Goal: Task Accomplishment & Management: Manage account settings

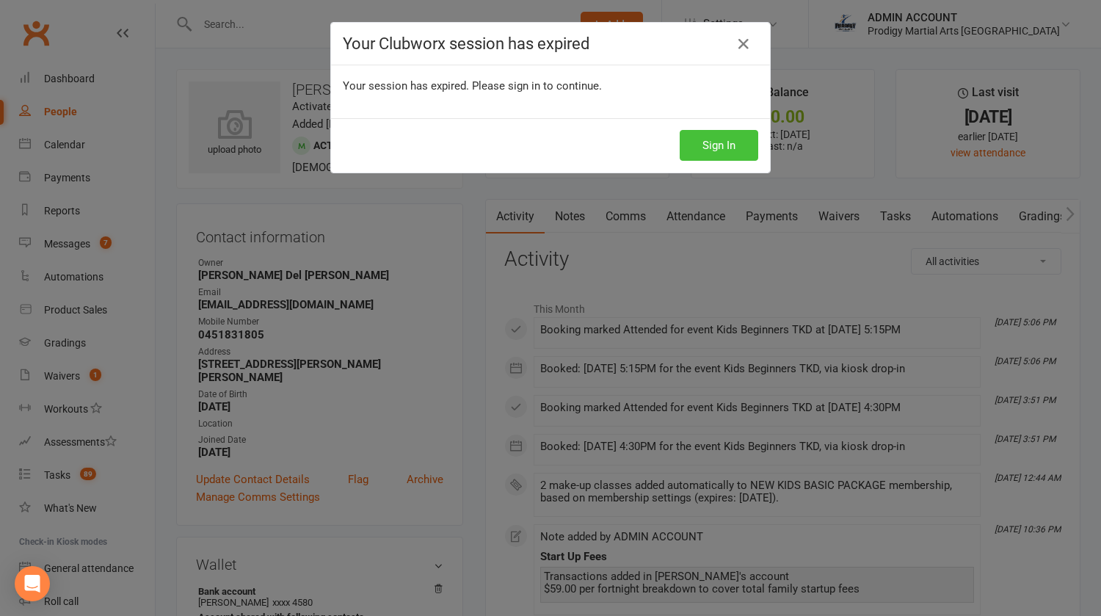
click at [705, 155] on button "Sign In" at bounding box center [719, 145] width 79 height 31
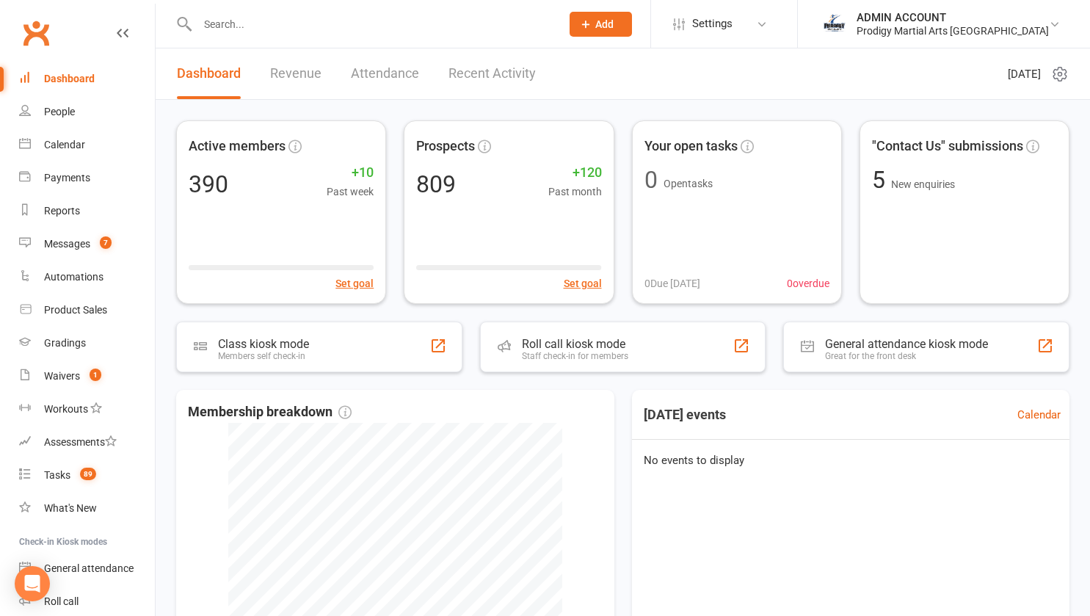
click at [287, 29] on input "text" at bounding box center [371, 24] width 357 height 21
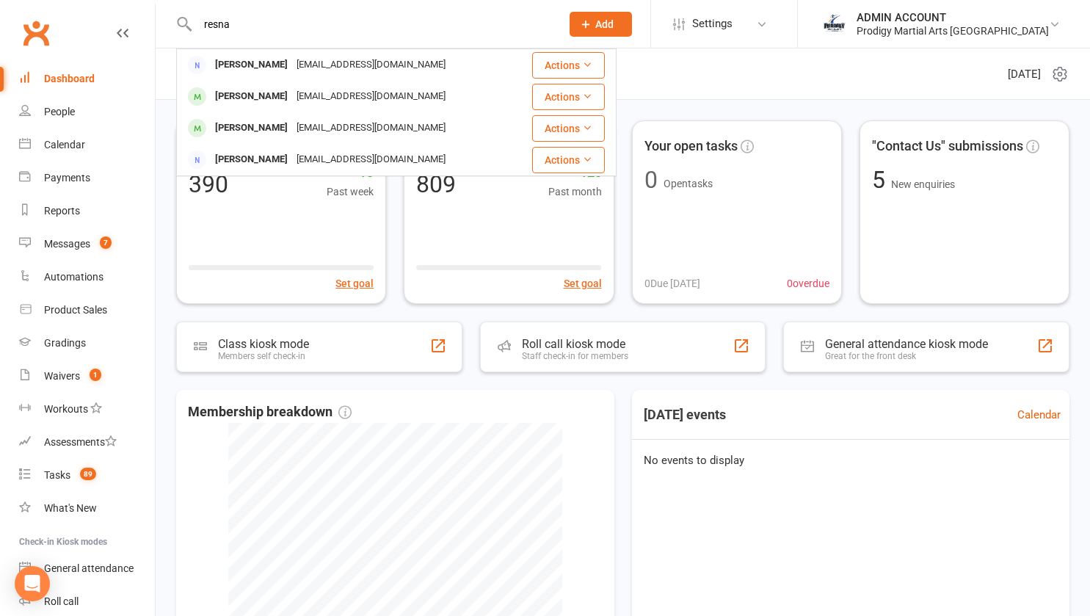
type input "resna"
click at [292, 66] on div "resna21@gmail.com" at bounding box center [371, 64] width 158 height 21
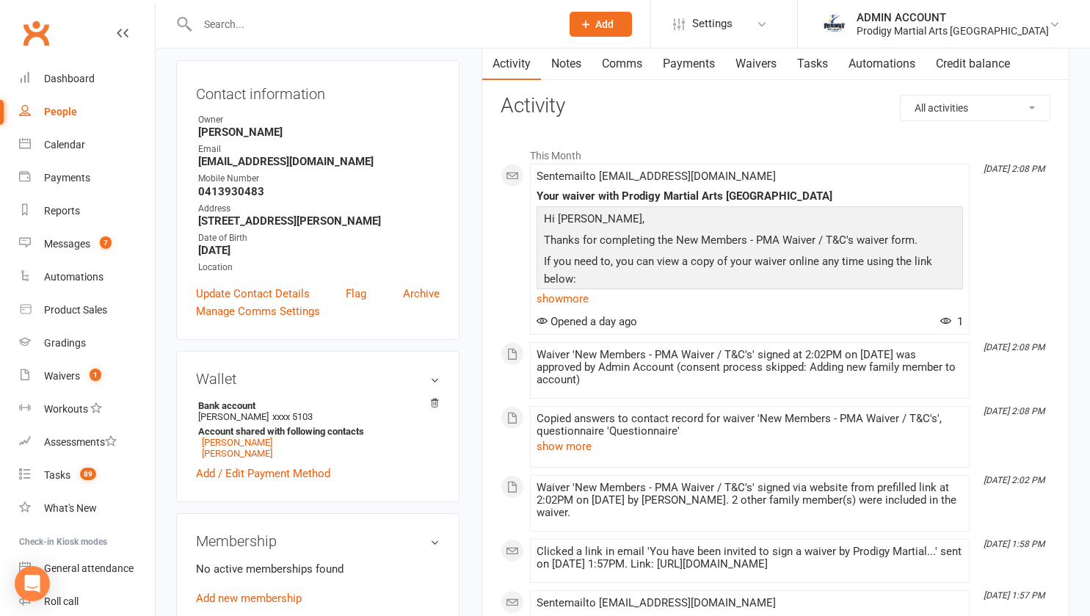
scroll to position [137, 0]
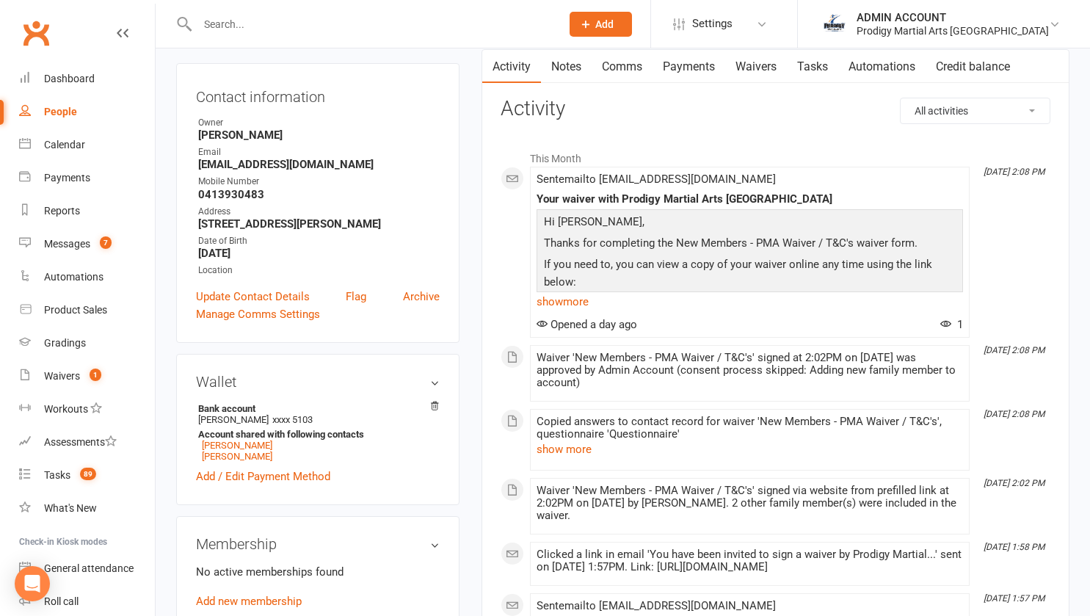
click at [747, 68] on link "Waivers" at bounding box center [756, 67] width 62 height 34
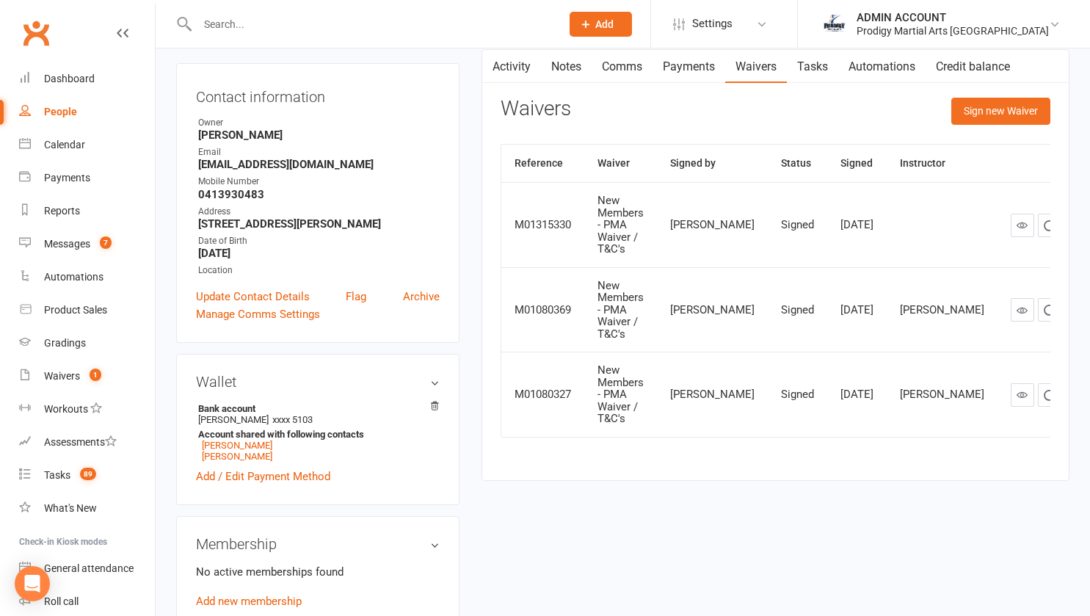
click at [689, 68] on link "Payments" at bounding box center [689, 67] width 73 height 34
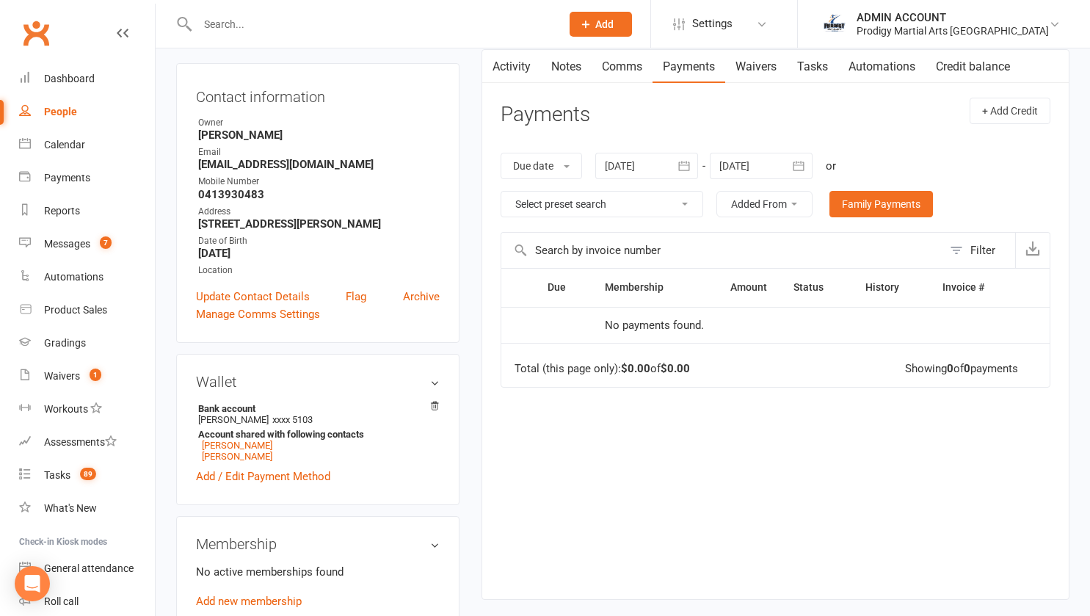
click at [680, 155] on button "button" at bounding box center [685, 166] width 26 height 26
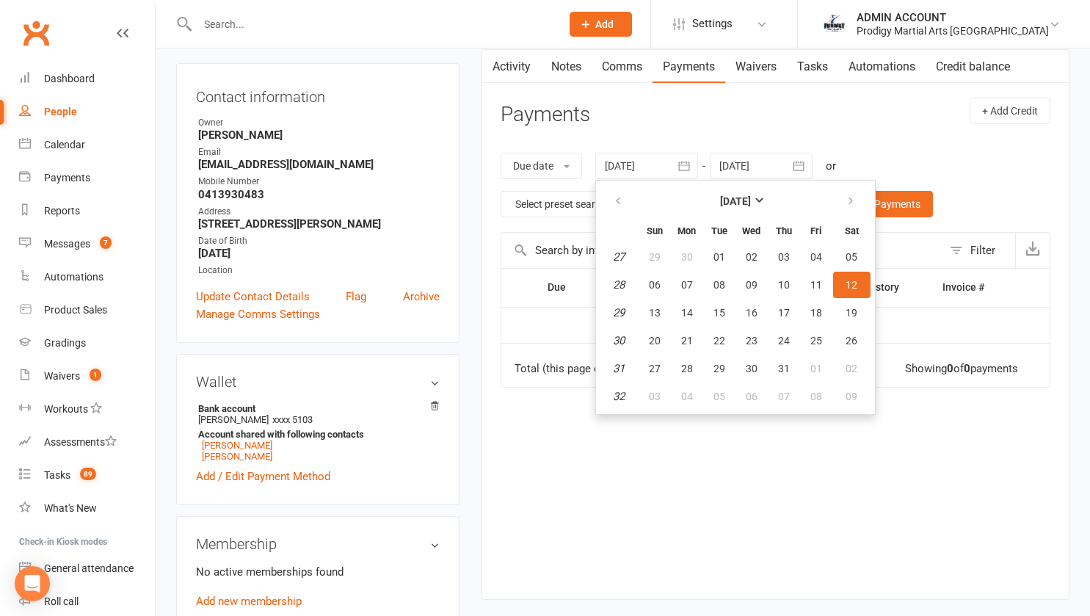
click at [703, 138] on div "Due date Due date Date paid Date failed Date settled 12 Jul 2025 July 2025 Sun …" at bounding box center [776, 185] width 550 height 94
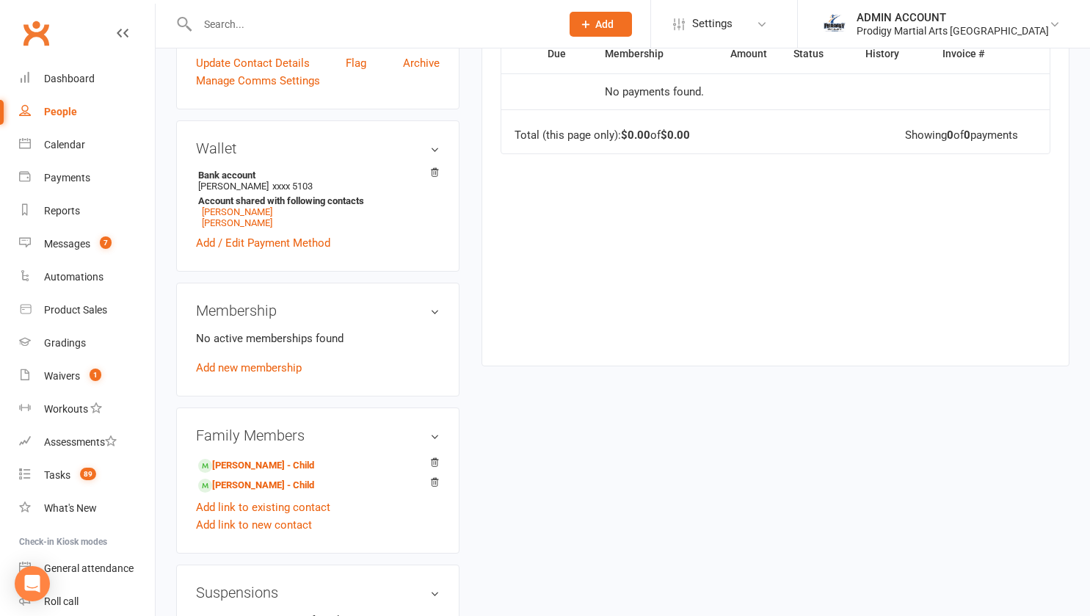
scroll to position [371, 0]
click at [251, 217] on link "Jwala Nambiar" at bounding box center [237, 211] width 70 height 11
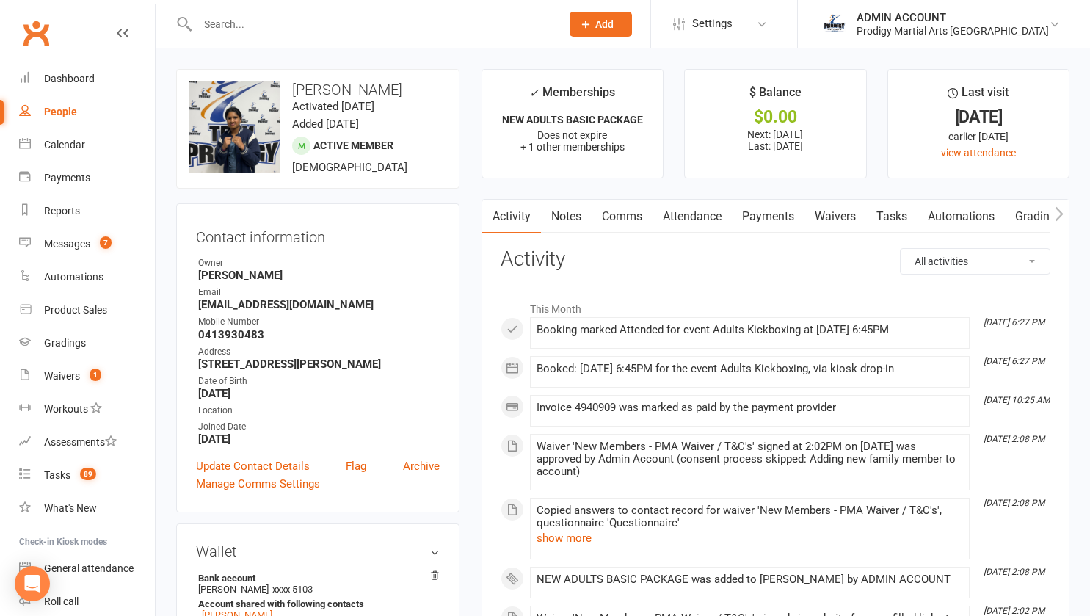
click at [763, 223] on link "Payments" at bounding box center [768, 217] width 73 height 34
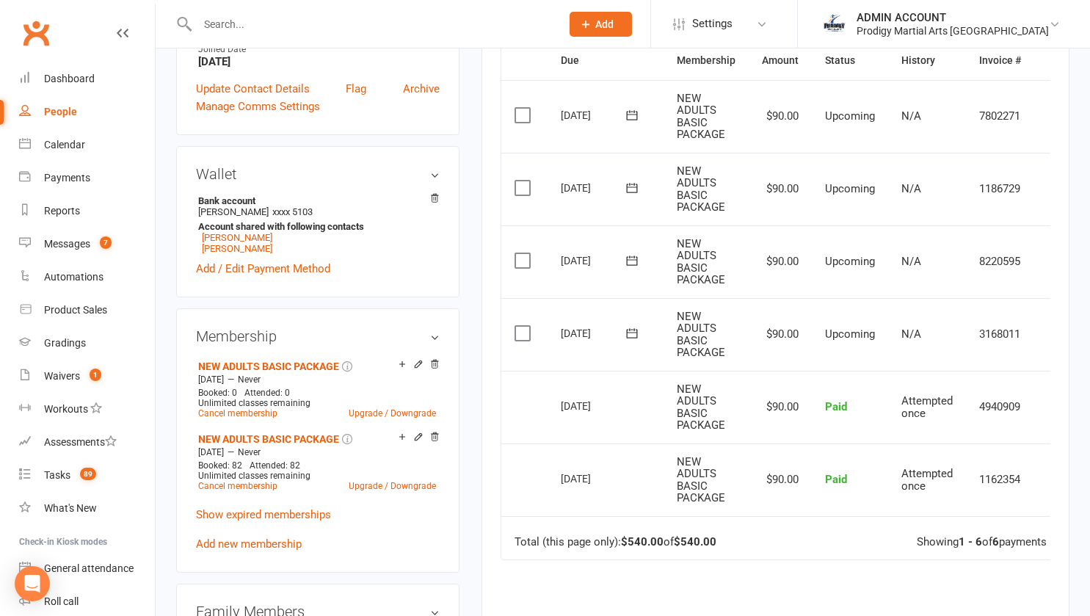
scroll to position [378, 0]
click at [249, 253] on link "Aarcha Nambiar" at bounding box center [237, 247] width 70 height 11
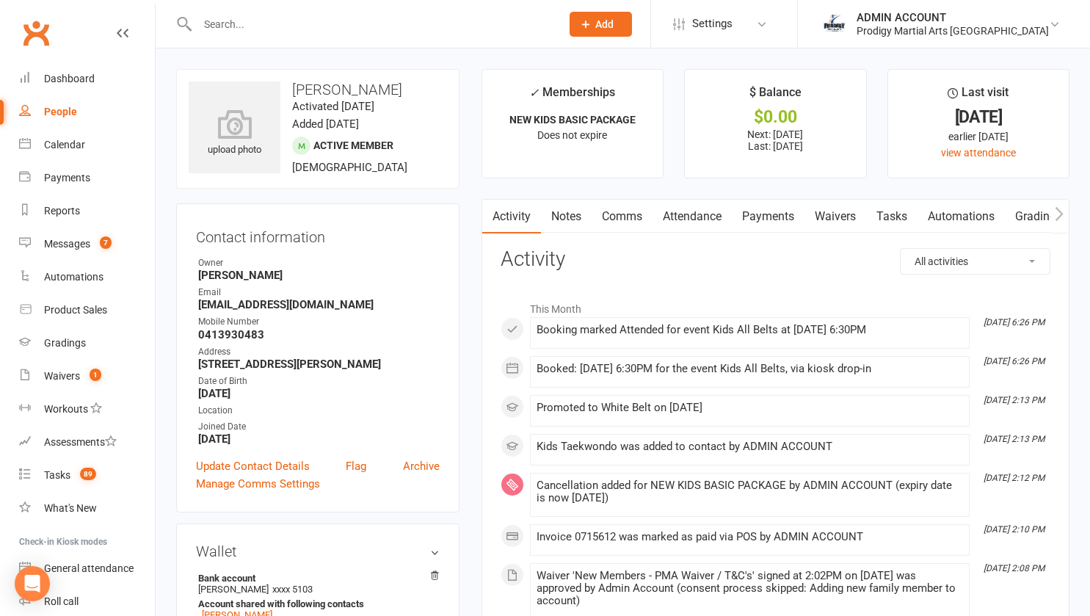
click at [754, 220] on link "Payments" at bounding box center [768, 217] width 73 height 34
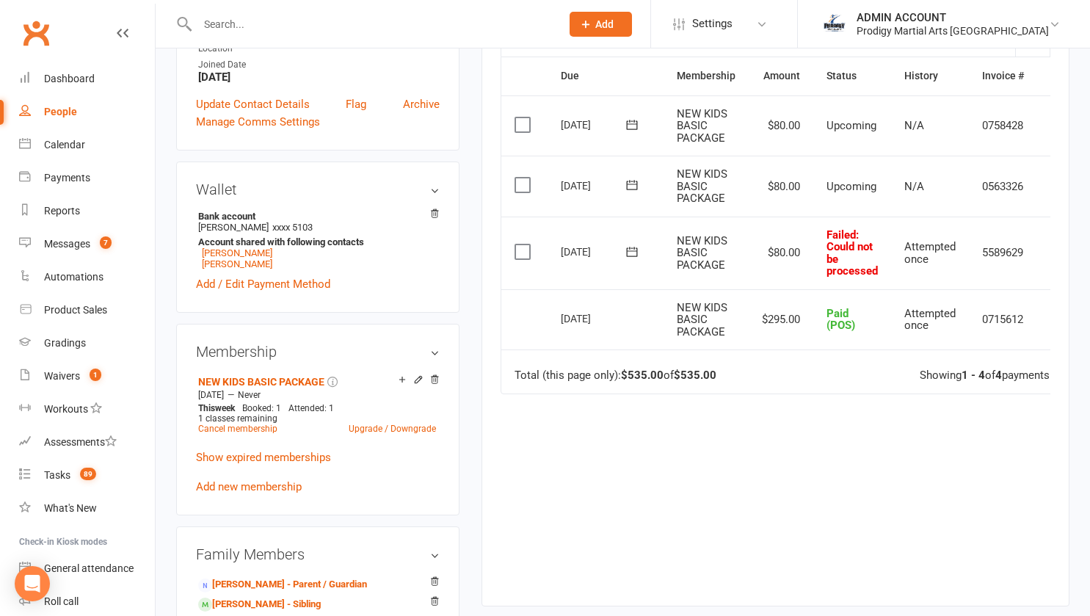
scroll to position [363, 0]
click at [416, 384] on icon at bounding box center [418, 379] width 10 height 10
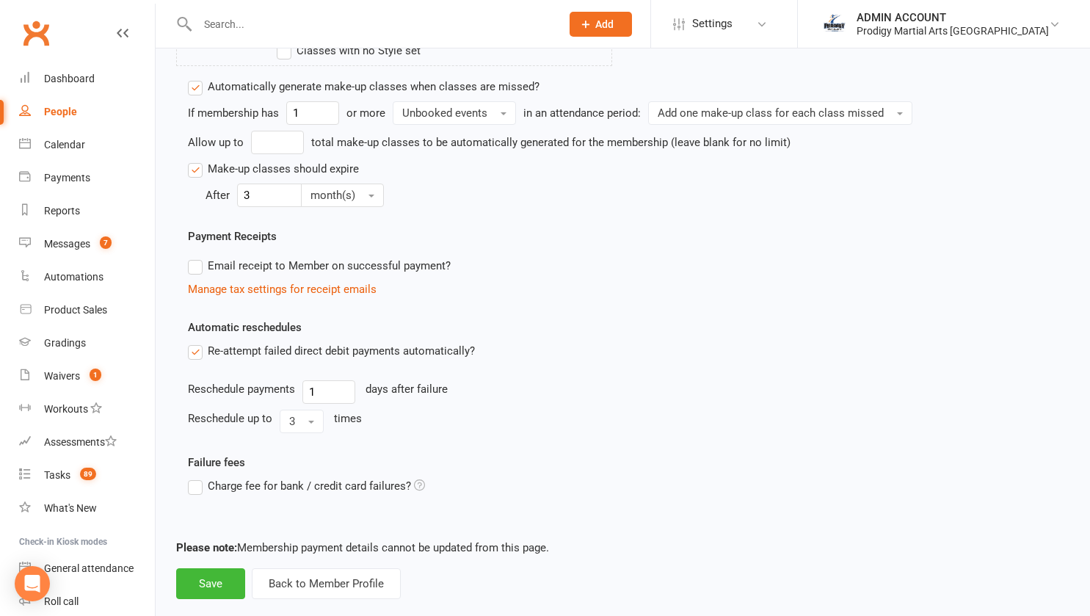
scroll to position [882, 0]
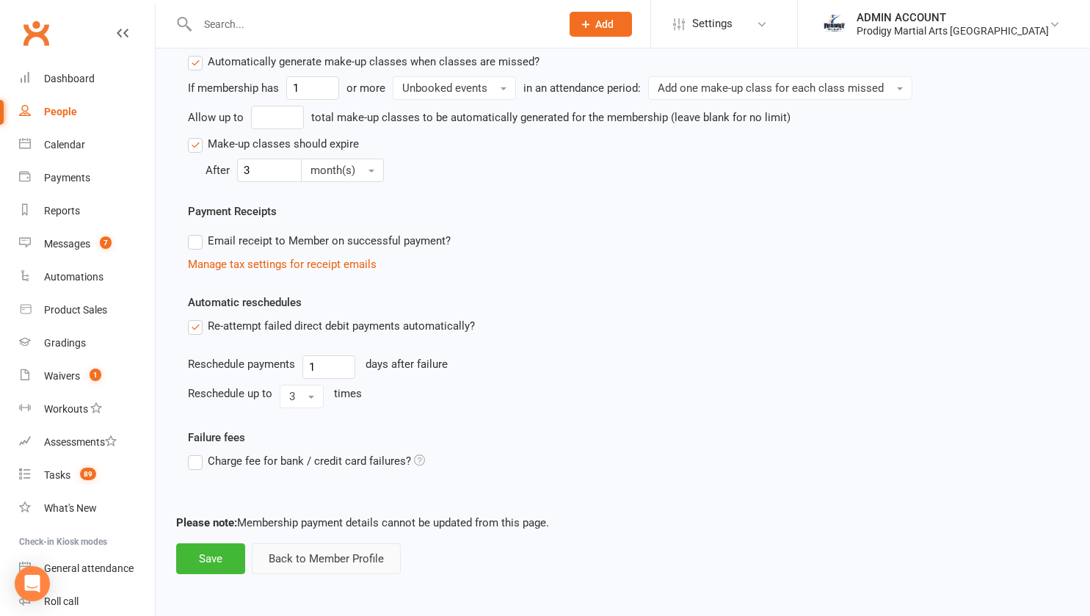
click at [322, 555] on button "Back to Member Profile" at bounding box center [326, 558] width 149 height 31
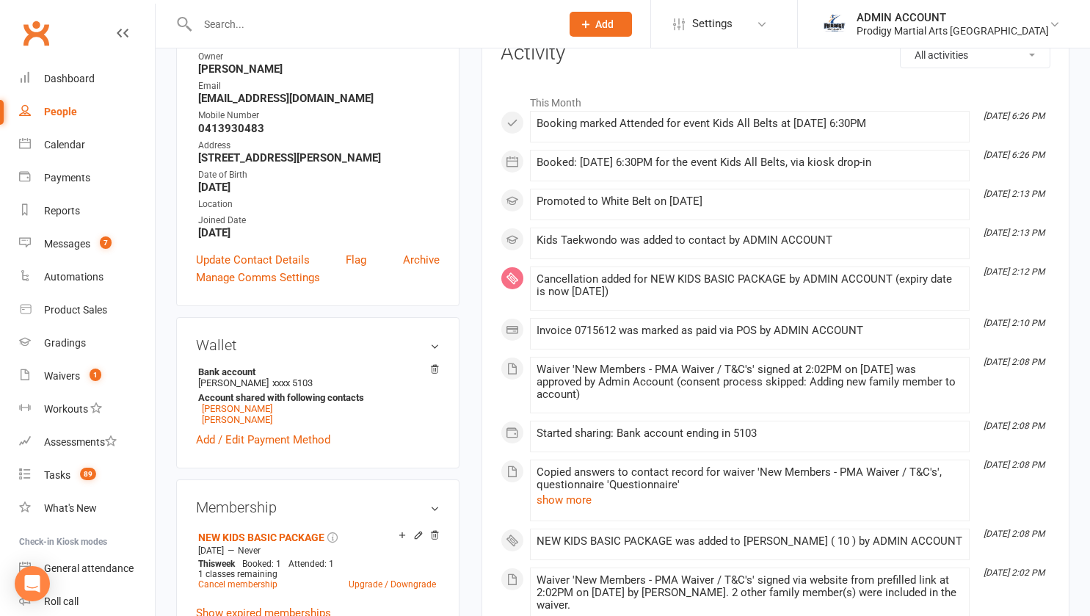
scroll to position [211, 0]
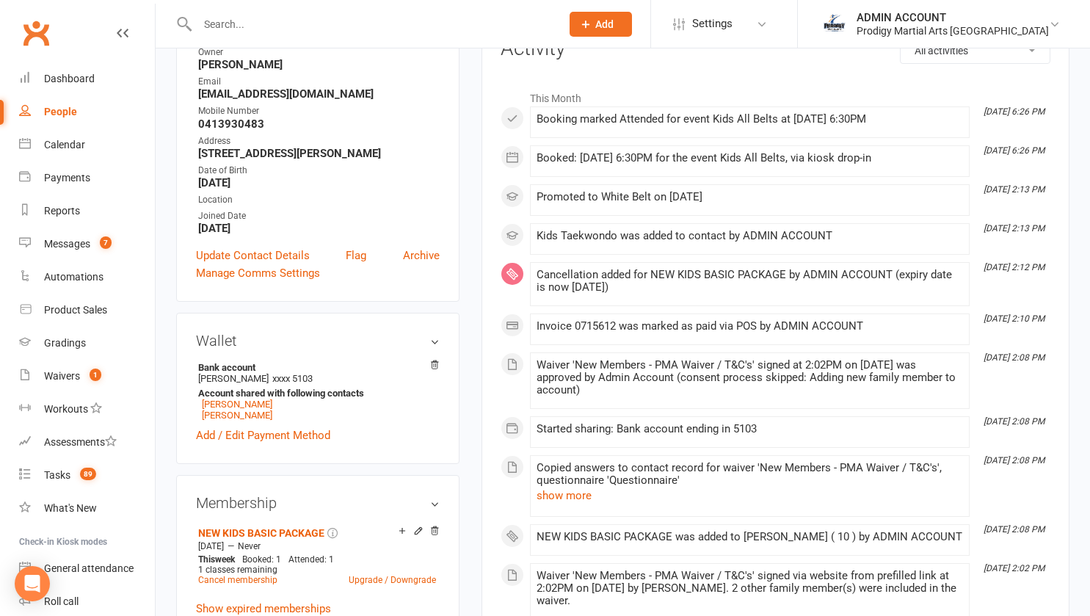
click at [289, 440] on link "Add / Edit Payment Method" at bounding box center [263, 435] width 134 height 18
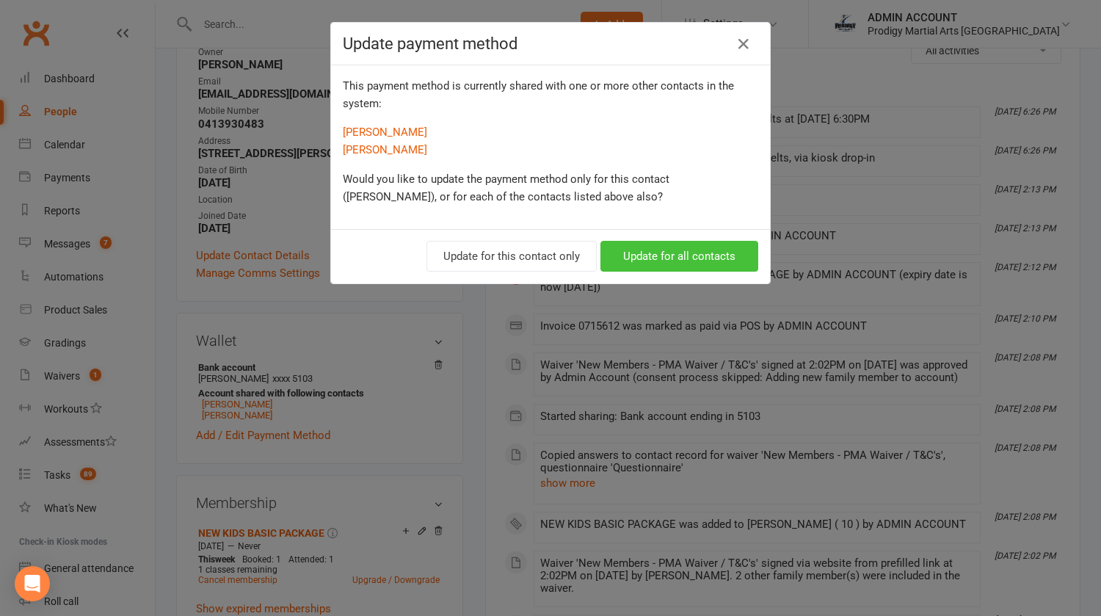
click at [635, 251] on button "Update for all contacts" at bounding box center [679, 256] width 158 height 31
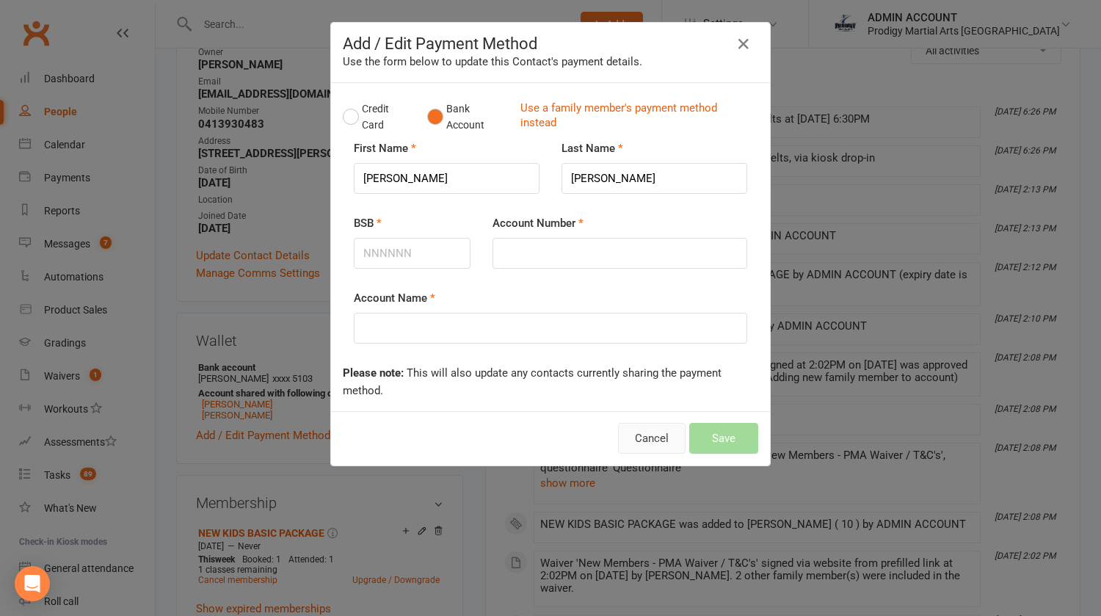
click at [636, 437] on button "Cancel" at bounding box center [652, 438] width 68 height 31
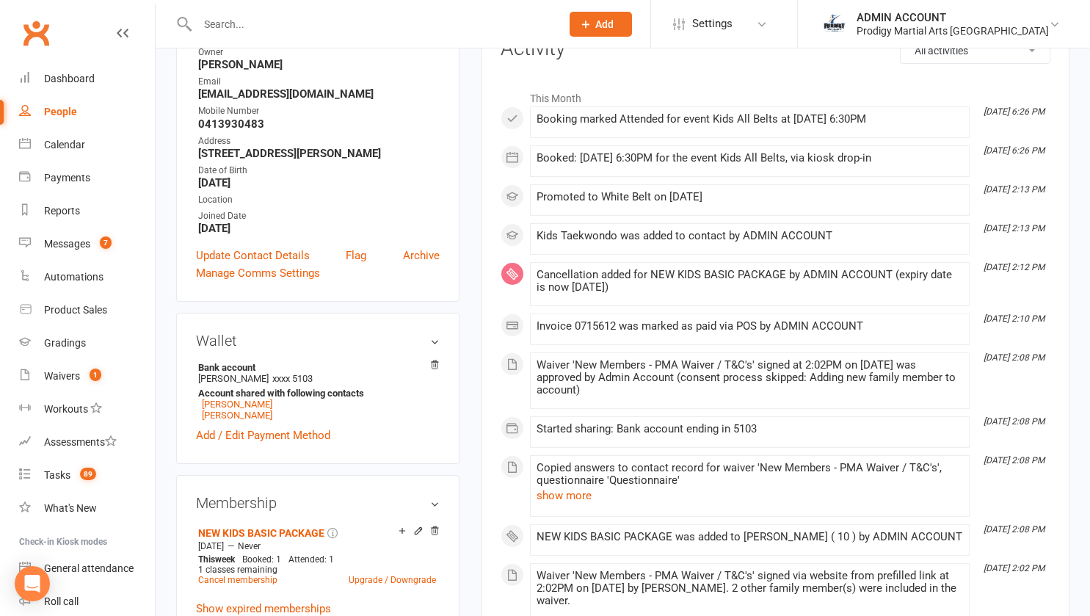
click at [264, 444] on link "Add / Edit Payment Method" at bounding box center [263, 435] width 134 height 18
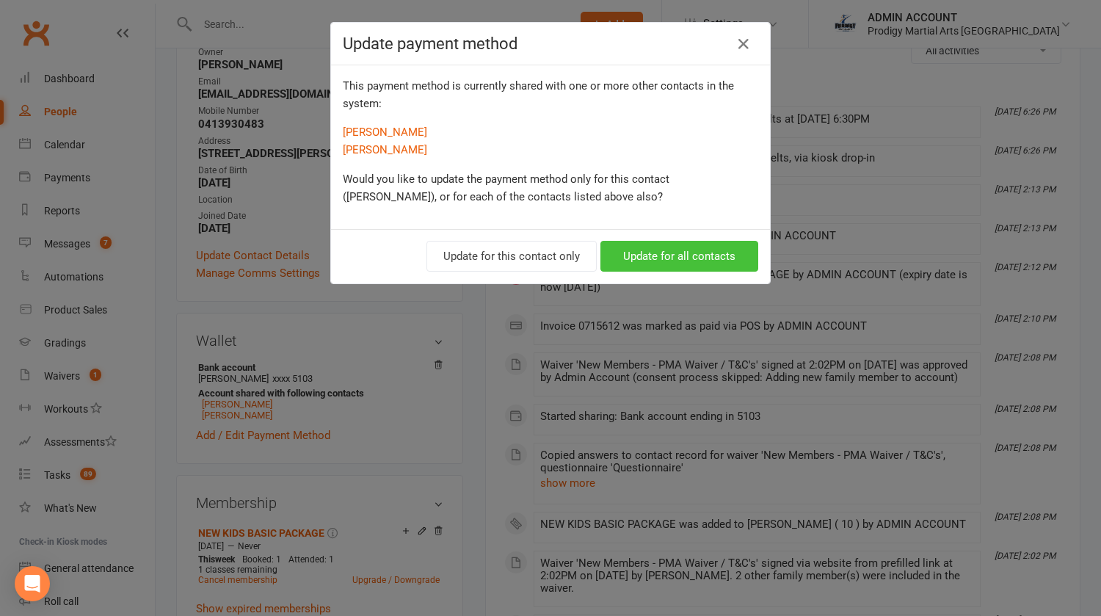
click at [647, 247] on button "Update for all contacts" at bounding box center [679, 256] width 158 height 31
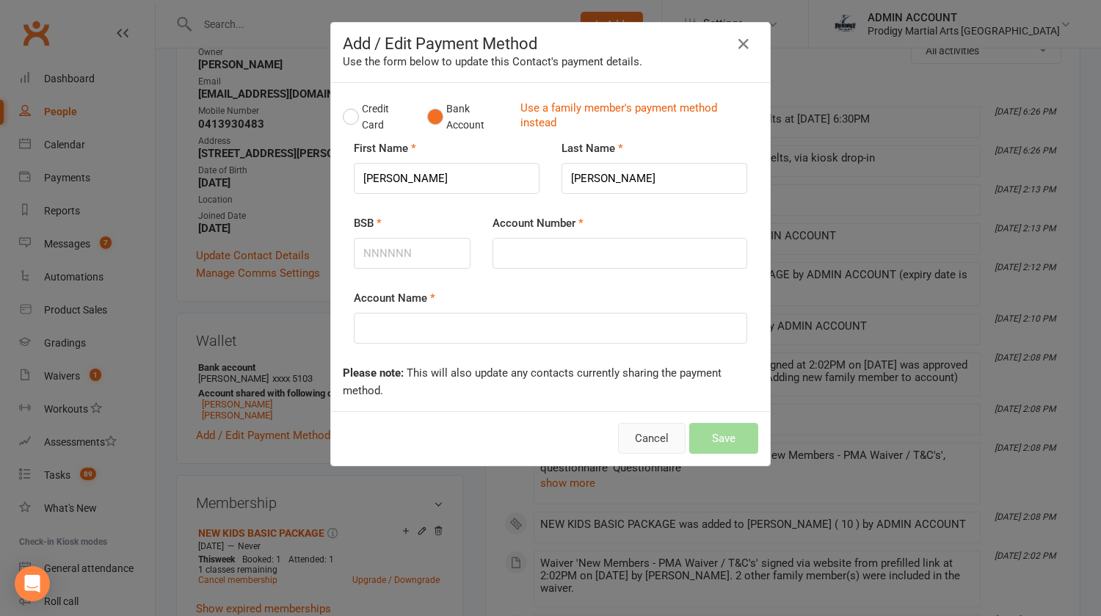
click at [659, 445] on button "Cancel" at bounding box center [652, 438] width 68 height 31
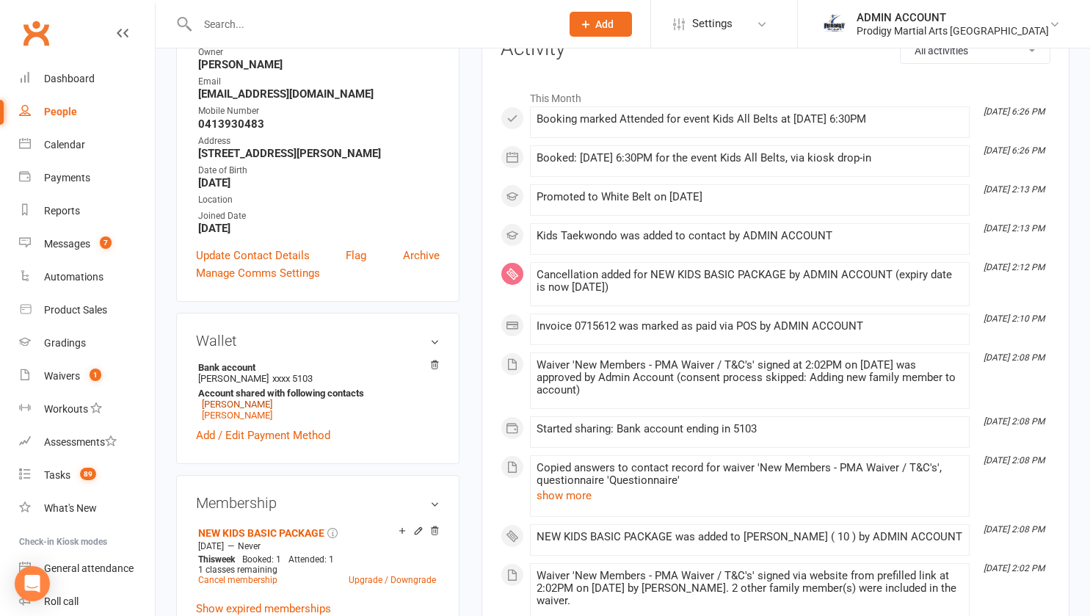
click at [240, 407] on link "Resna Raju" at bounding box center [237, 404] width 70 height 11
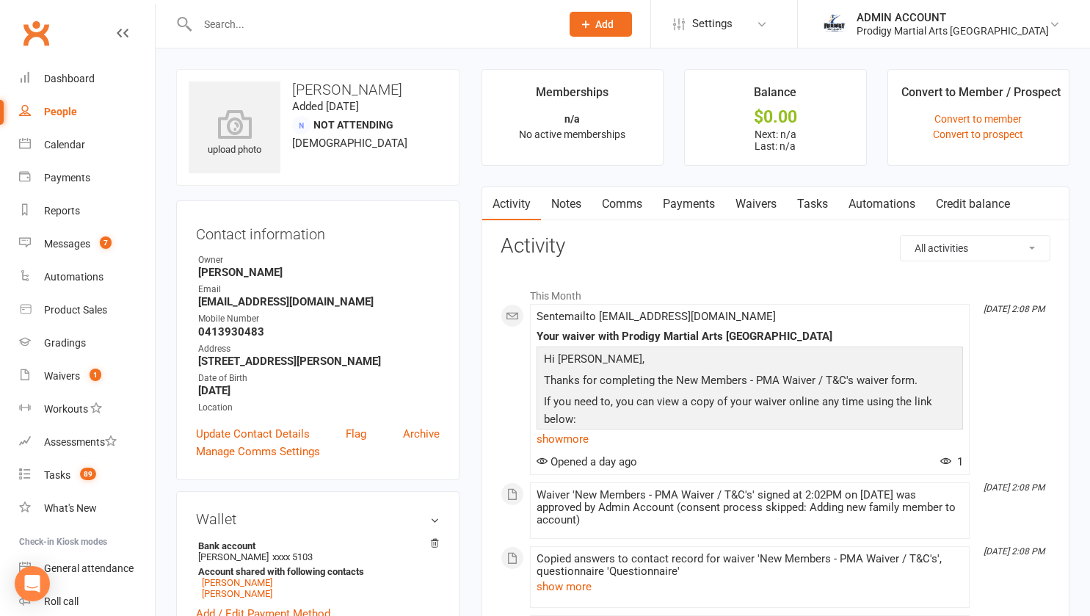
click at [765, 206] on link "Waivers" at bounding box center [756, 204] width 62 height 34
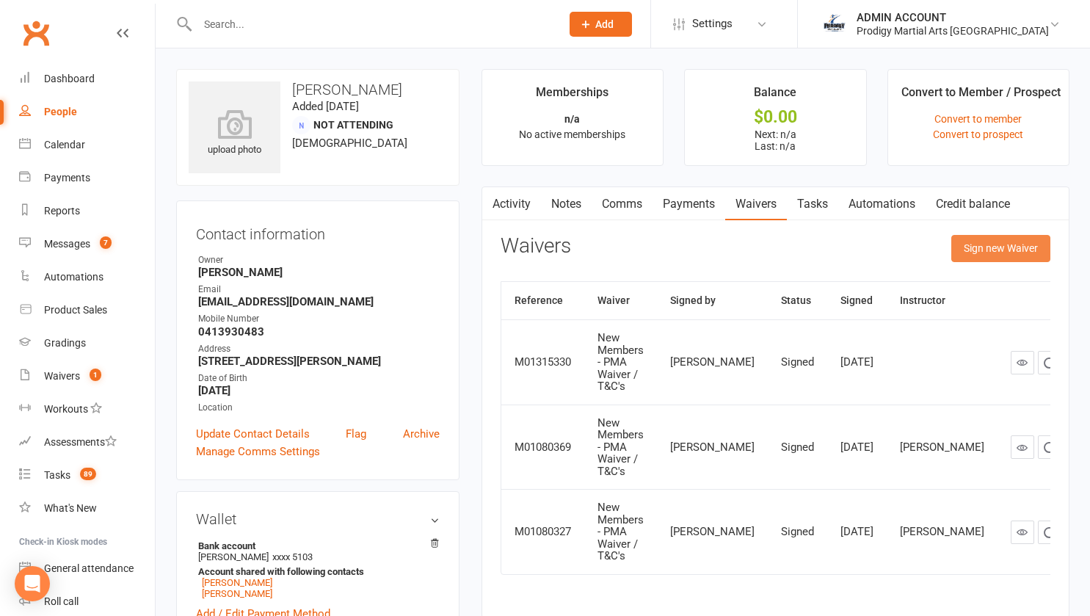
click at [984, 236] on button "Sign new Waiver" at bounding box center [1000, 248] width 99 height 26
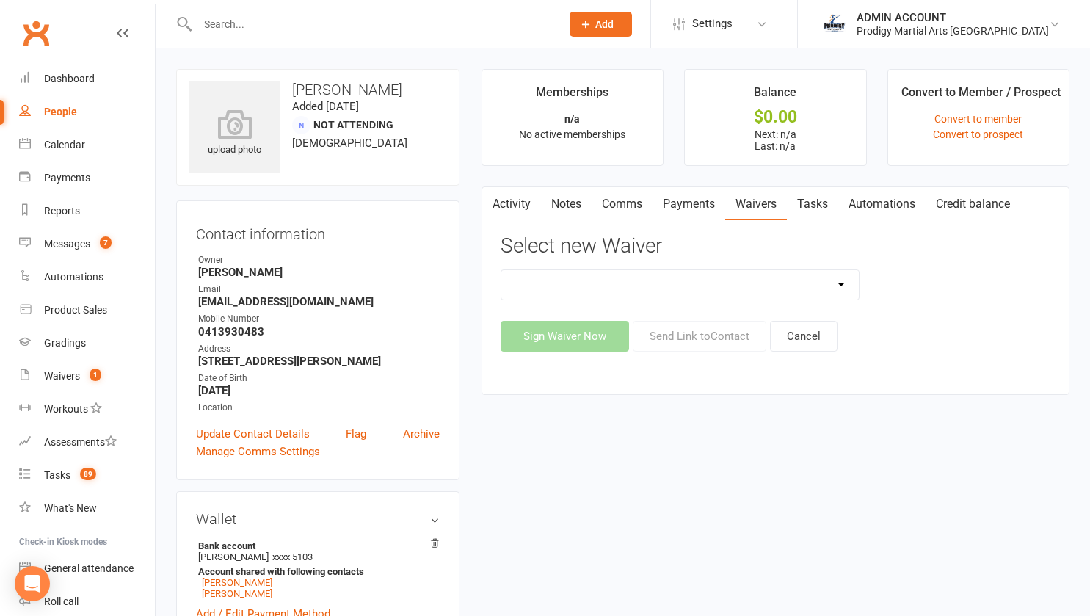
click at [694, 286] on select "Change of Payment Details New Members - PMA Waiver / T&C's New Members - PMA Wa…" at bounding box center [680, 284] width 358 height 29
select select "12103"
click at [501, 270] on select "Change of Payment Details New Members - PMA Waiver / T&C's New Members - PMA Wa…" at bounding box center [680, 284] width 358 height 29
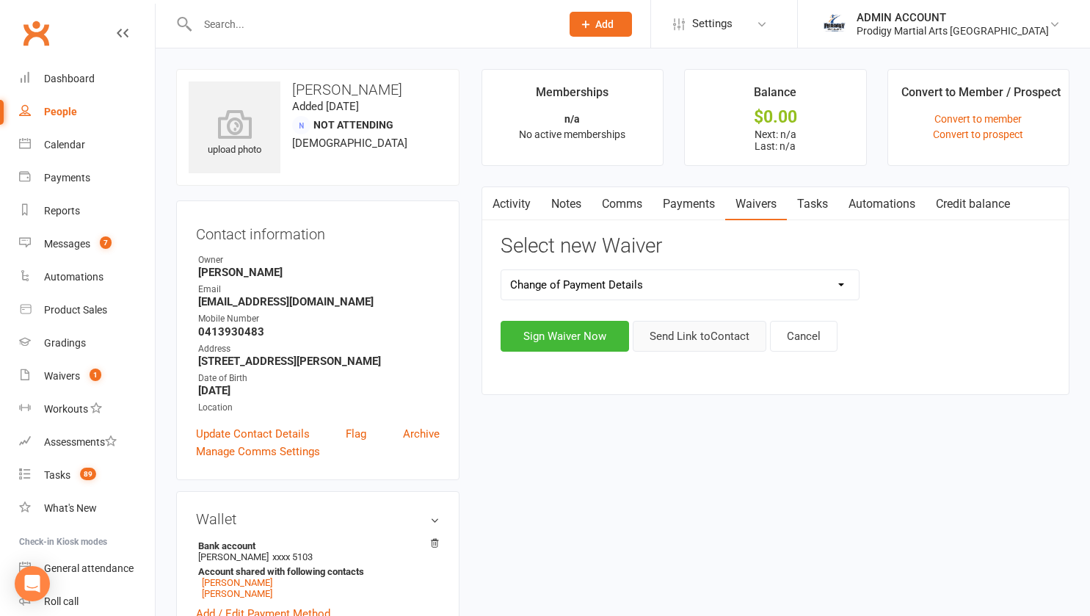
click at [674, 335] on button "Send Link to Contact" at bounding box center [700, 336] width 134 height 31
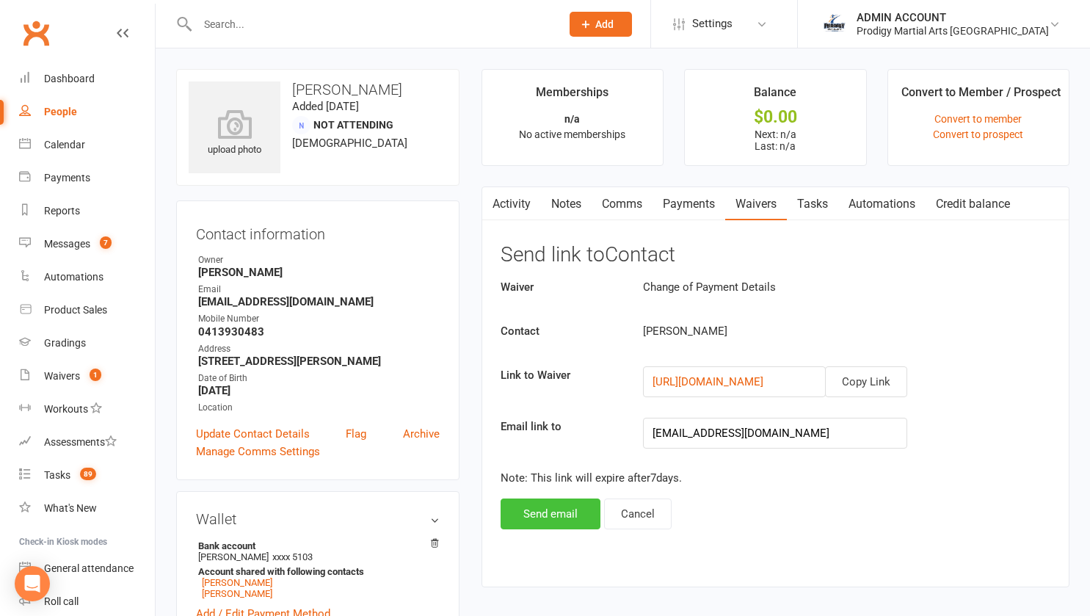
click at [566, 512] on button "Send email" at bounding box center [551, 513] width 100 height 31
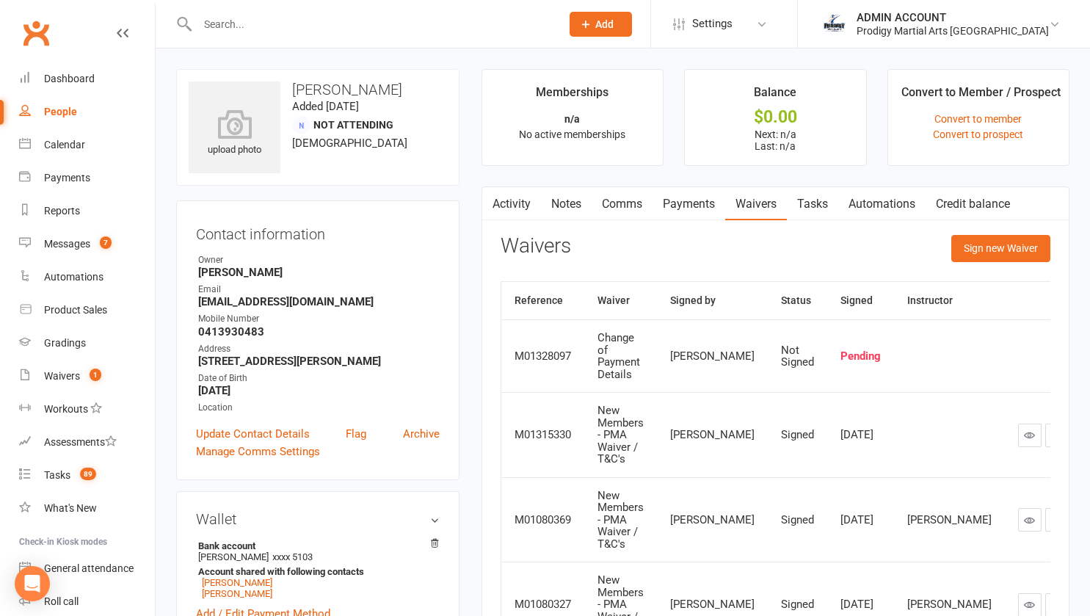
click at [567, 202] on link "Notes" at bounding box center [566, 204] width 51 height 34
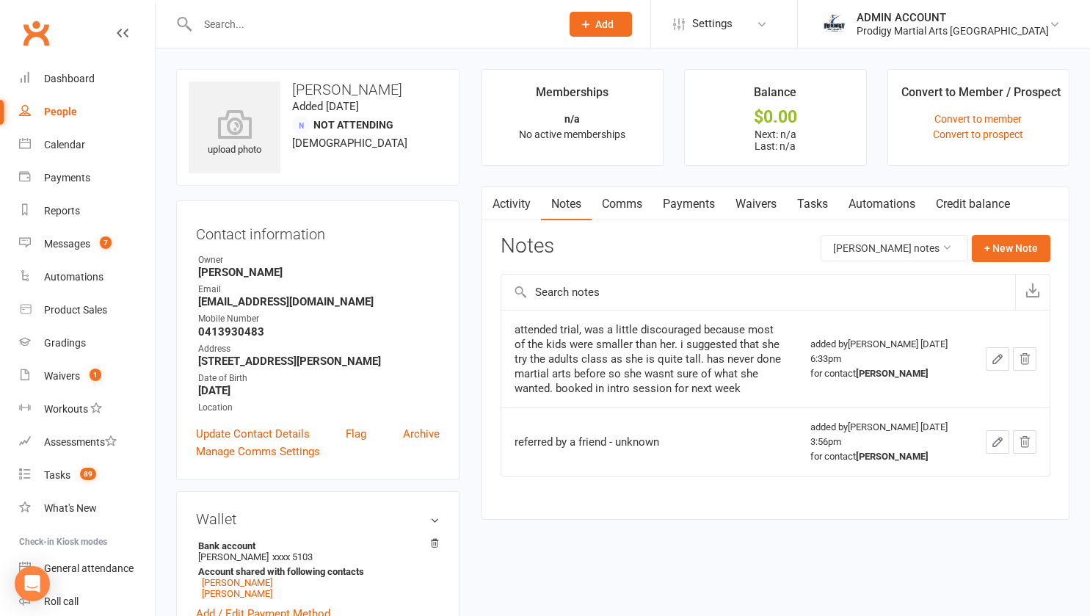
click at [269, 26] on input "text" at bounding box center [371, 24] width 357 height 21
type input "leo hull"
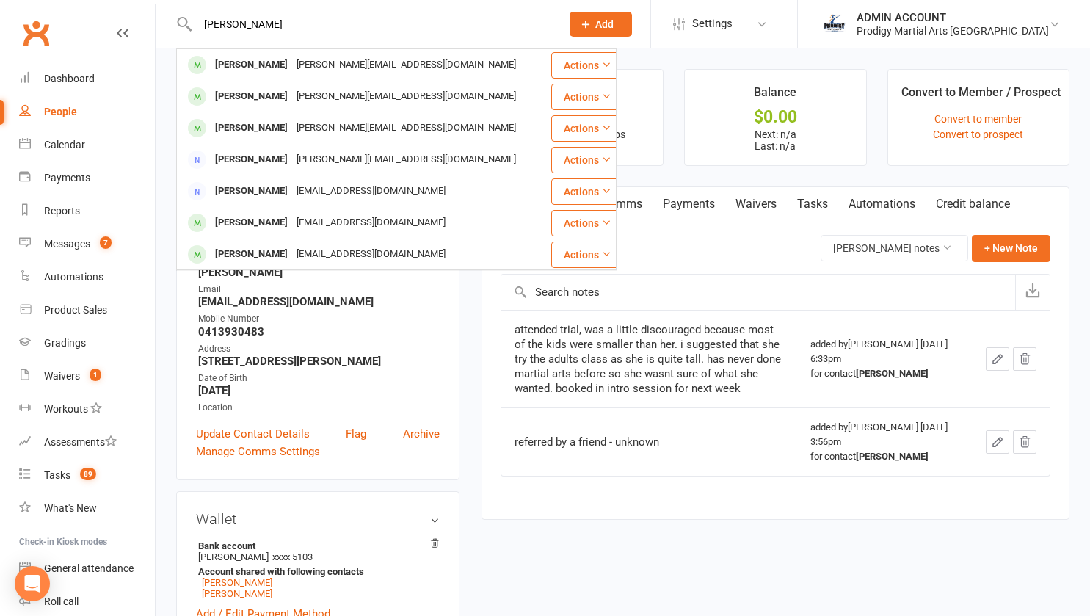
click at [246, 65] on div "Leo Hull" at bounding box center [251, 64] width 81 height 21
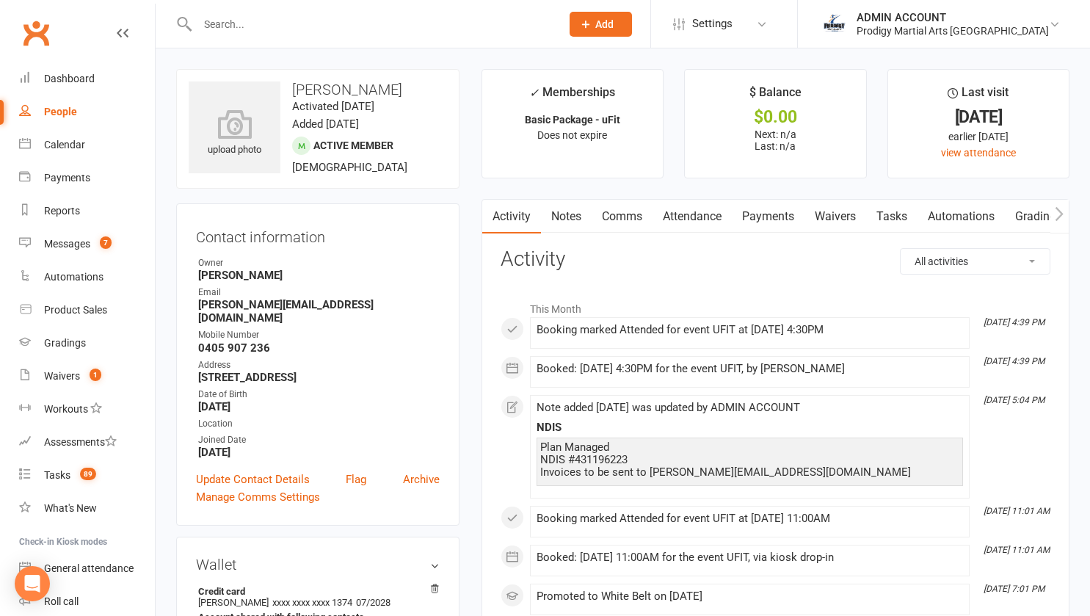
click at [570, 215] on link "Notes" at bounding box center [566, 217] width 51 height 34
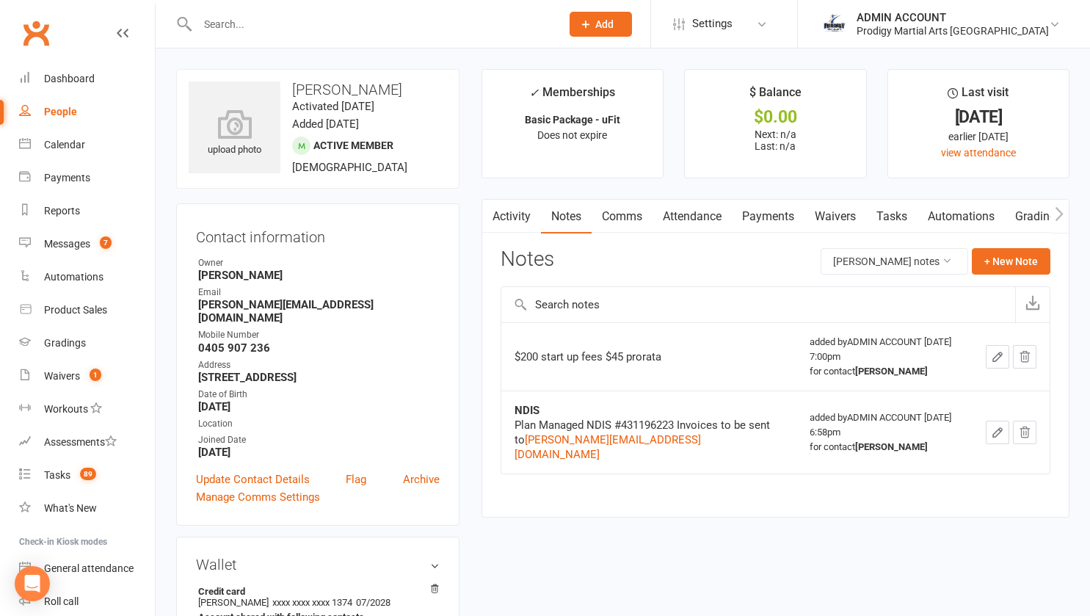
click at [999, 363] on icon "button" at bounding box center [997, 356] width 13 height 13
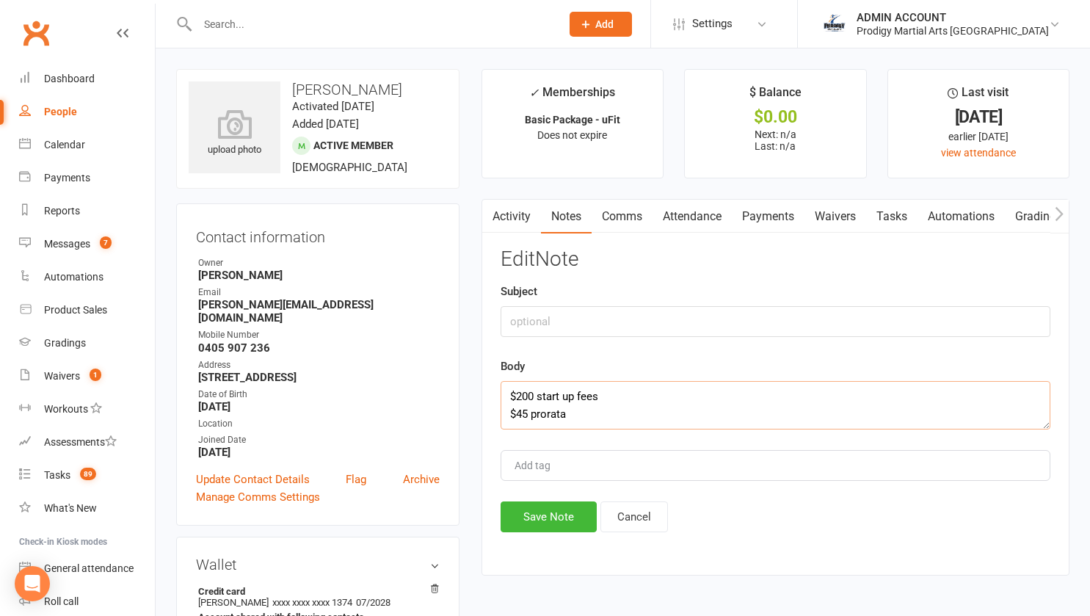
click at [603, 424] on textarea "$200 start up fees $45 prorata" at bounding box center [776, 405] width 550 height 48
click at [600, 316] on input "text" at bounding box center [776, 321] width 550 height 31
type input "To Be Added To Invoice"
click at [554, 509] on button "Save Note" at bounding box center [549, 516] width 96 height 31
